Goal: Navigation & Orientation: Find specific page/section

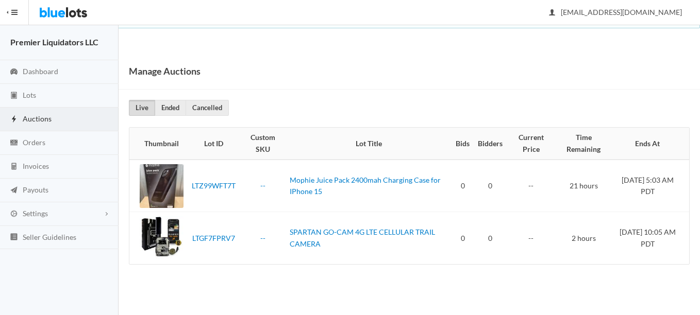
click at [35, 117] on span "Auctions" at bounding box center [37, 118] width 29 height 9
click at [29, 96] on span "Lots" at bounding box center [29, 95] width 13 height 9
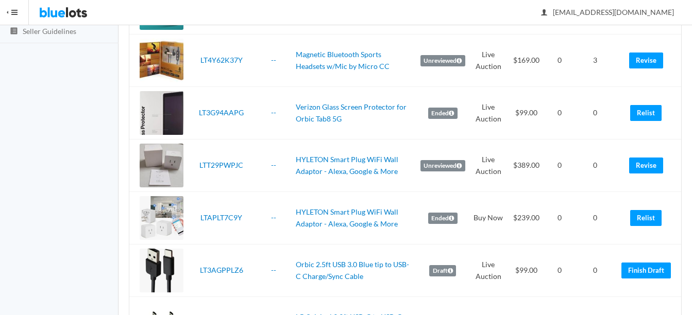
scroll to position [206, 0]
